Goal: Contribute content

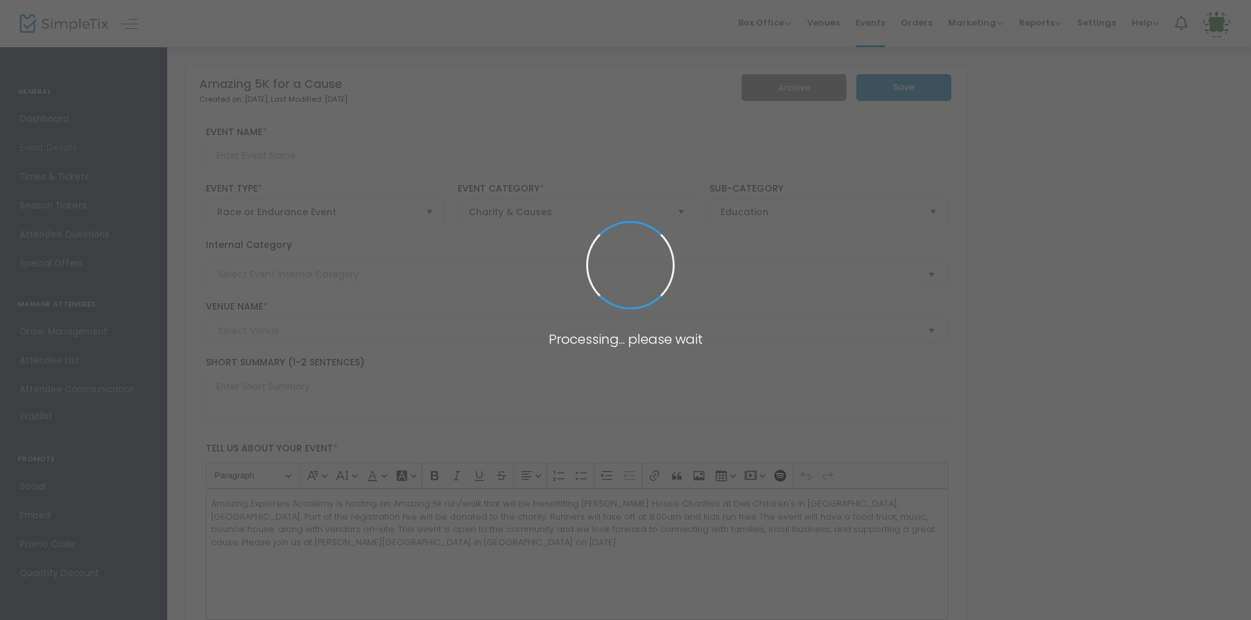
type input "Amazing 5K for a Cause"
type textarea "Amazing Explorers Academy is hosting an Amazing 5k run/walk that will be benefi…"
checkbox input "true"
type input "Register Now"
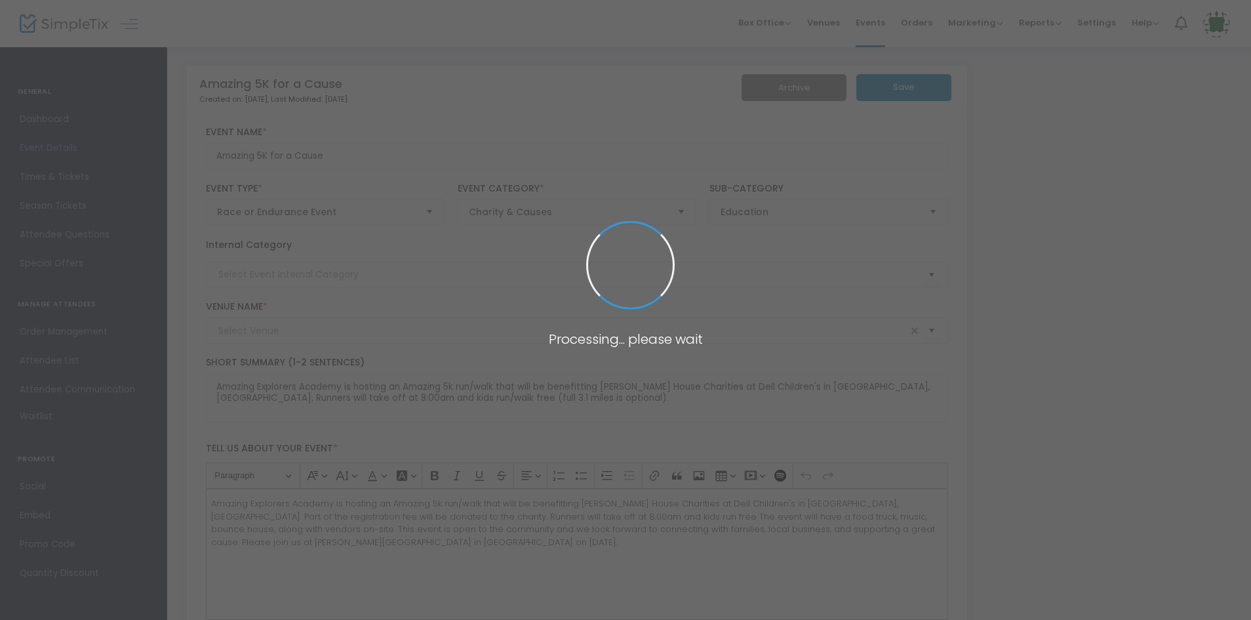
type input "[PERSON_NAME][GEOGRAPHIC_DATA]"
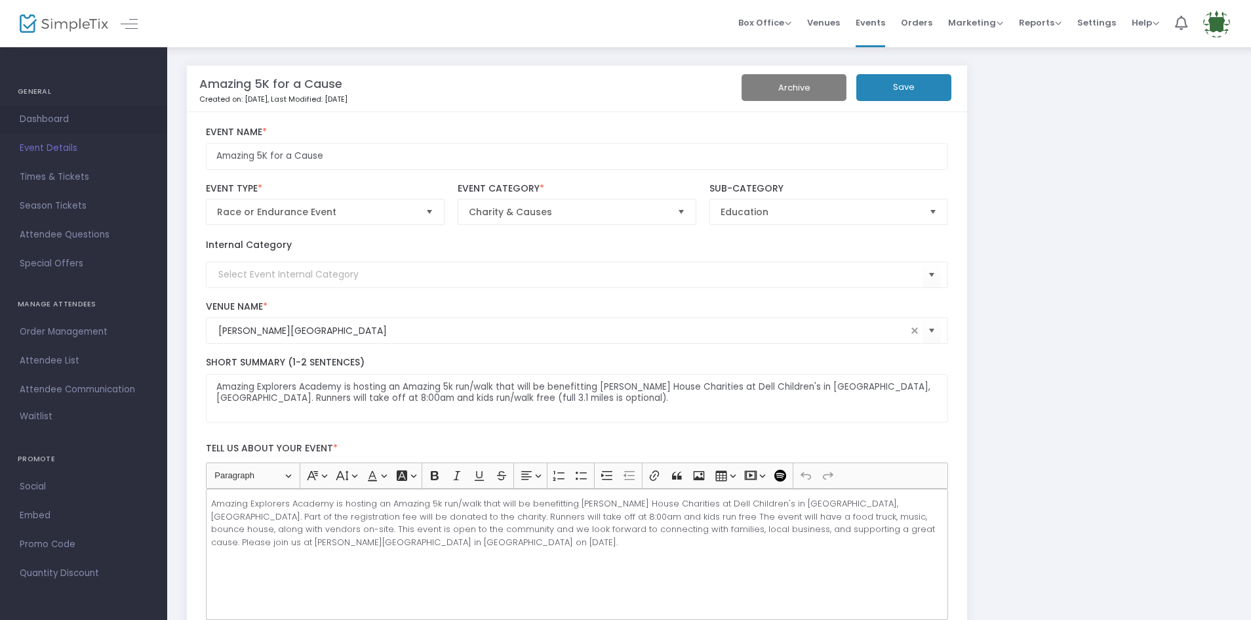
click at [30, 121] on span "Dashboard" at bounding box center [84, 119] width 128 height 17
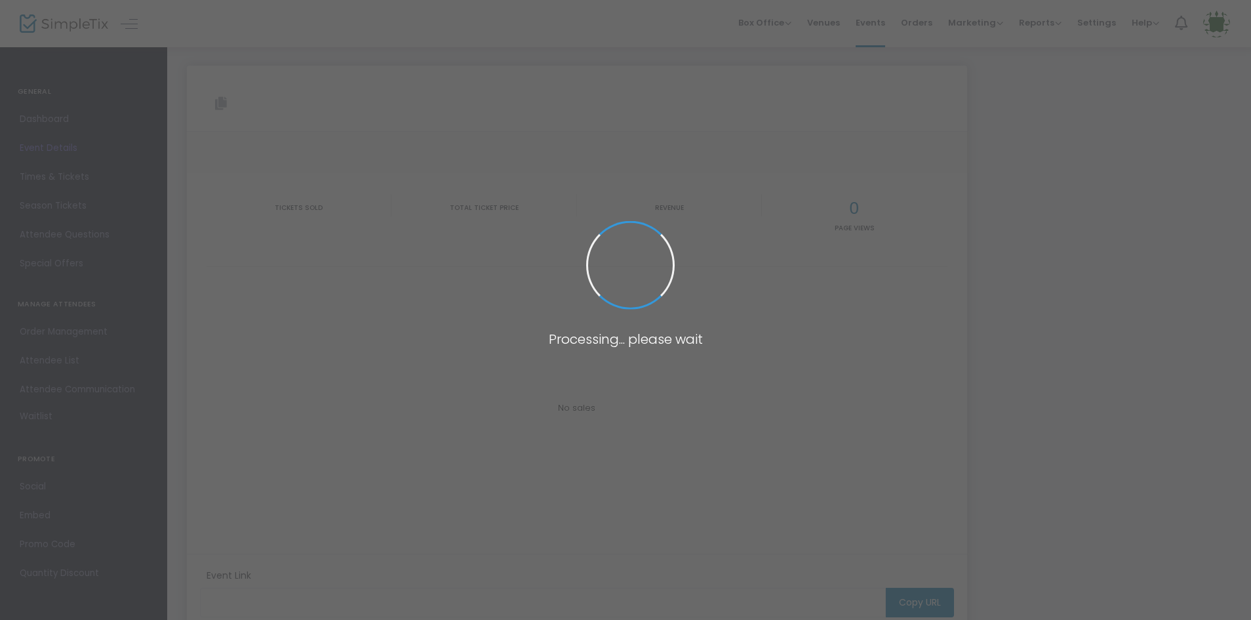
type input "[URL][DOMAIN_NAME]"
